Goal: Use online tool/utility: Use online tool/utility

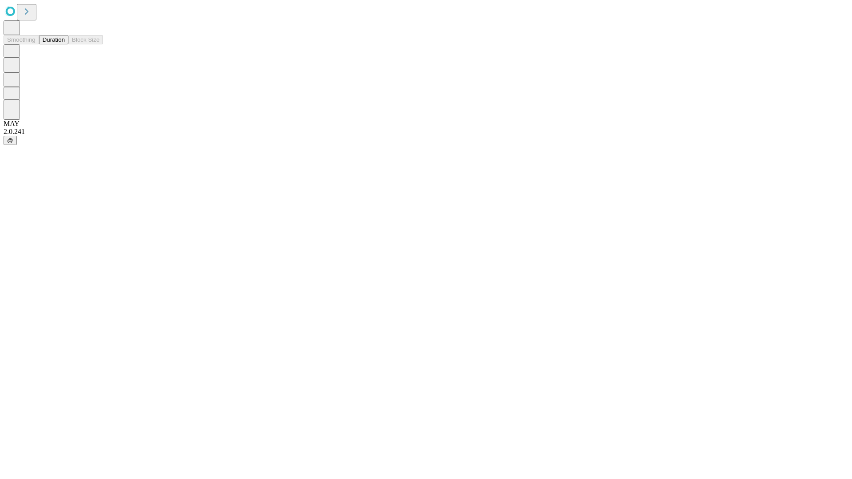
click at [65, 44] on button "Duration" at bounding box center [53, 39] width 29 height 9
click at [99, 207] on input "text" at bounding box center [67, 211] width 63 height 9
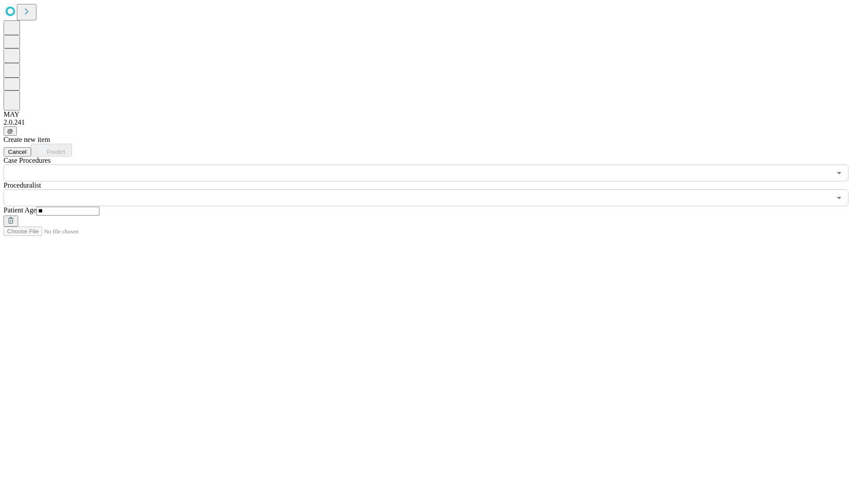
type input "**"
click at [432, 189] on input "text" at bounding box center [417, 197] width 827 height 17
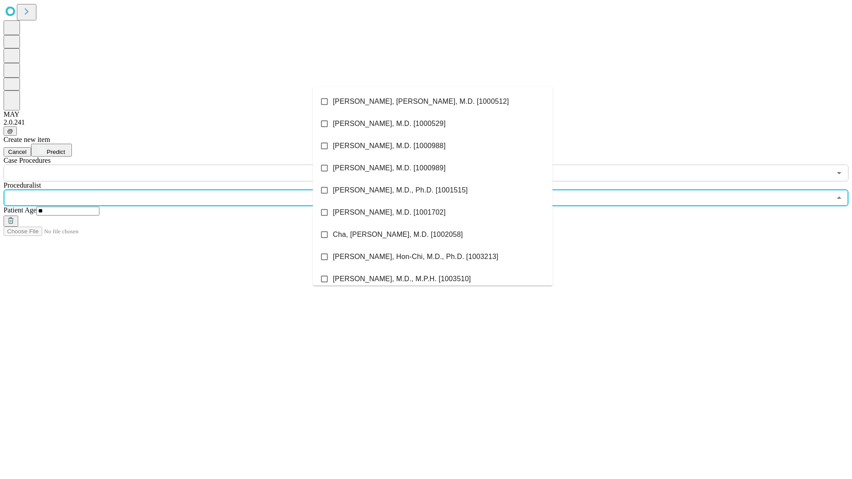
click at [433, 102] on li "[PERSON_NAME], [PERSON_NAME], M.D. [1000512]" at bounding box center [433, 102] width 240 height 22
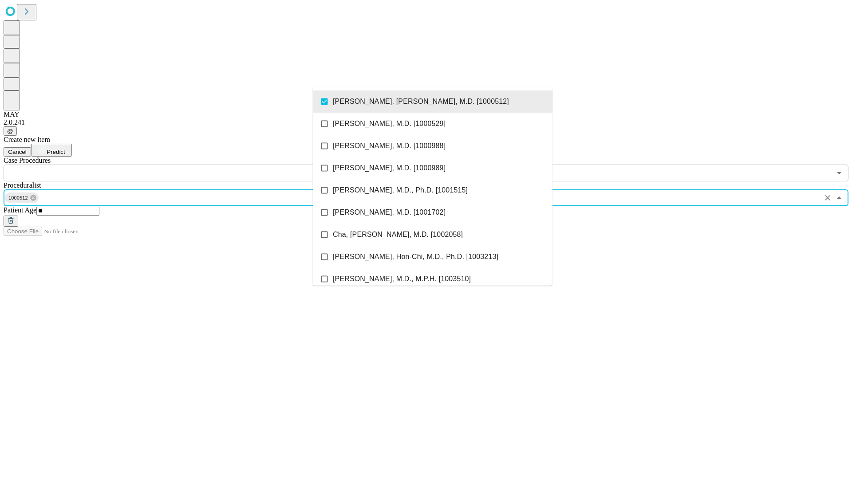
click at [186, 165] on input "text" at bounding box center [417, 173] width 827 height 17
